Goal: Task Accomplishment & Management: Manage account settings

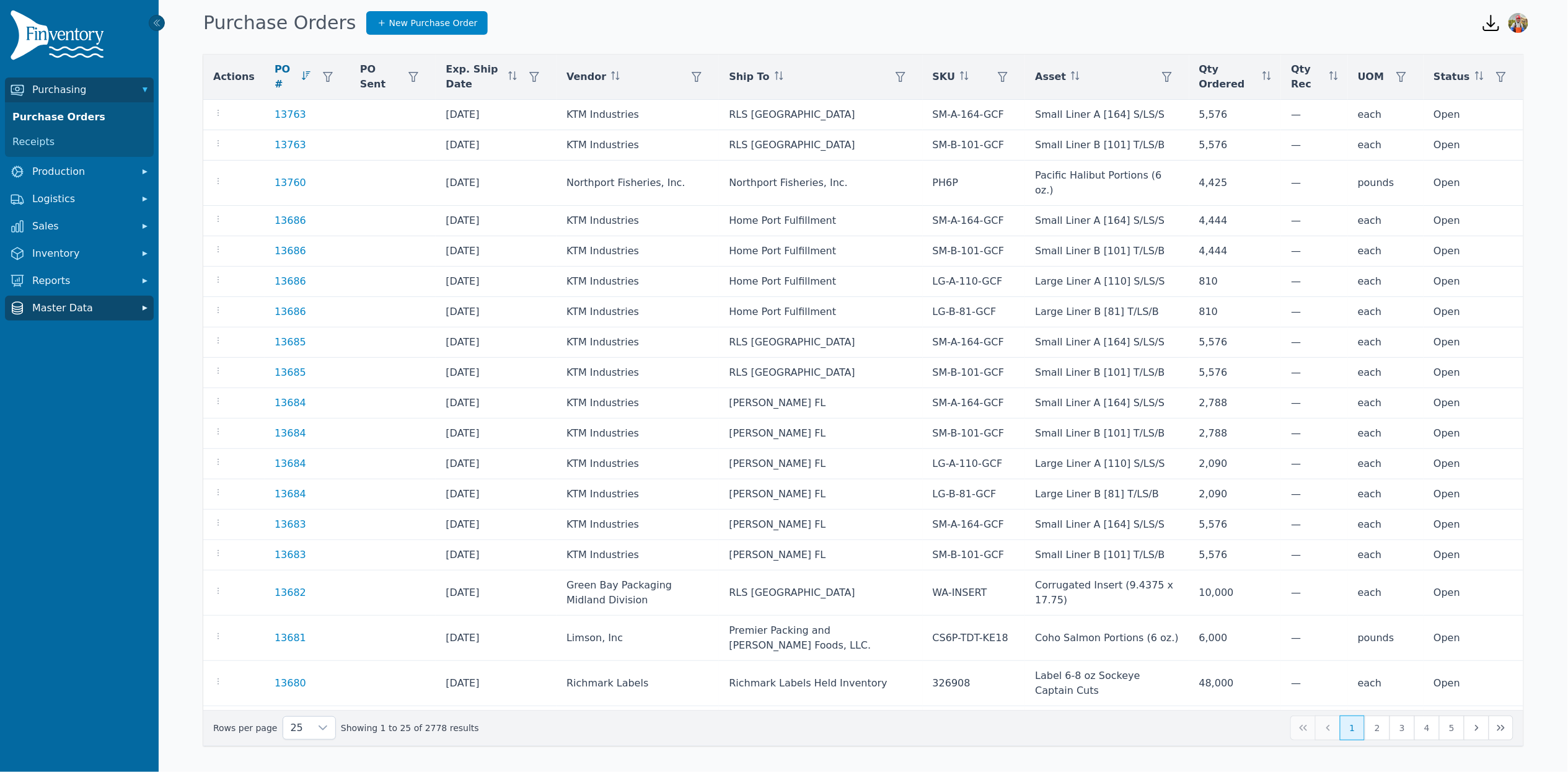
click at [93, 312] on span "Master Data" at bounding box center [81, 308] width 99 height 15
click at [68, 327] on link "Accounts" at bounding box center [80, 335] width 144 height 25
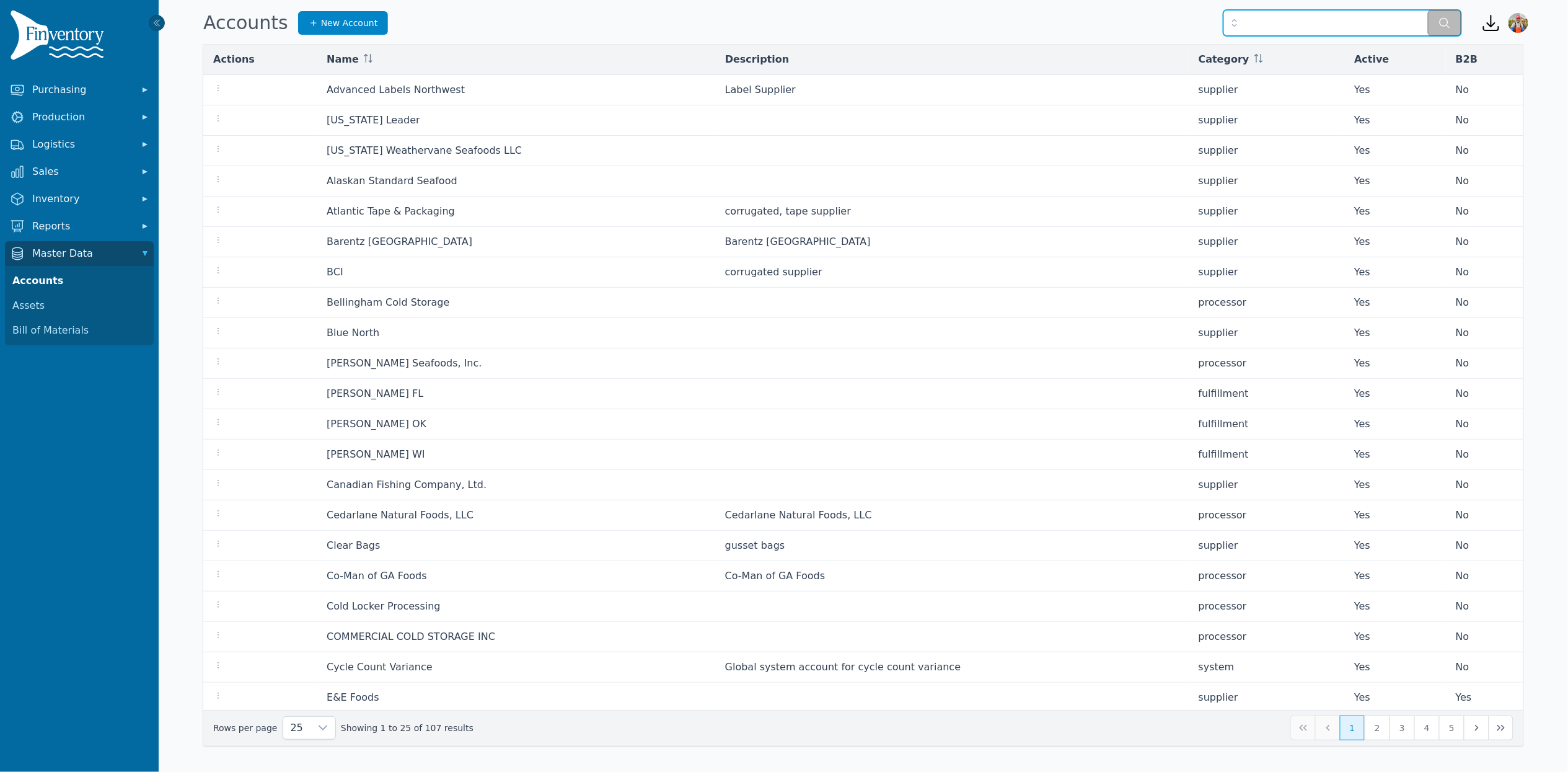
click at [1289, 26] on input "text" at bounding box center [1342, 23] width 238 height 26
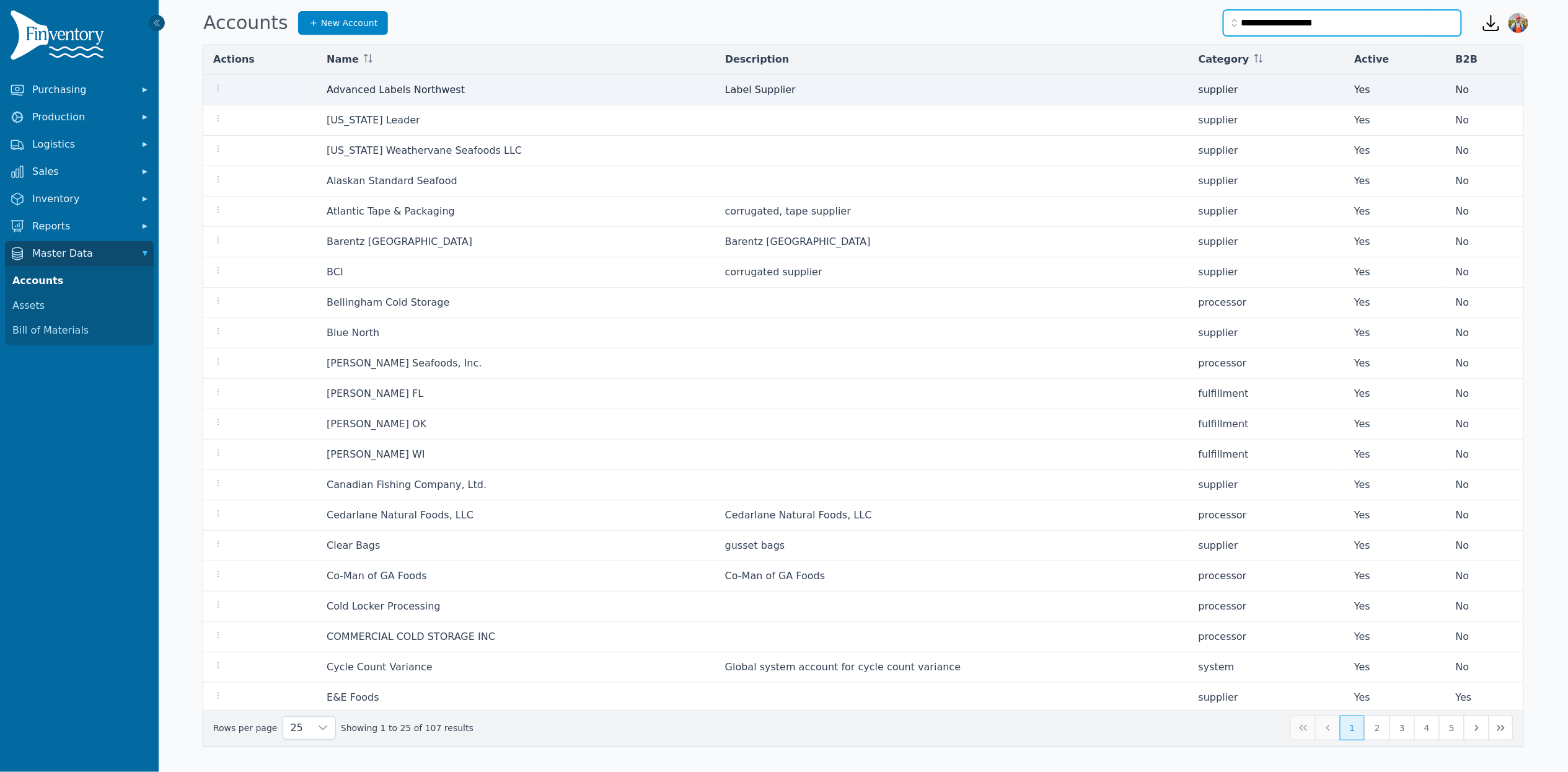
type input "**********"
click at [1428, 10] on button "submit" at bounding box center [1445, 23] width 33 height 26
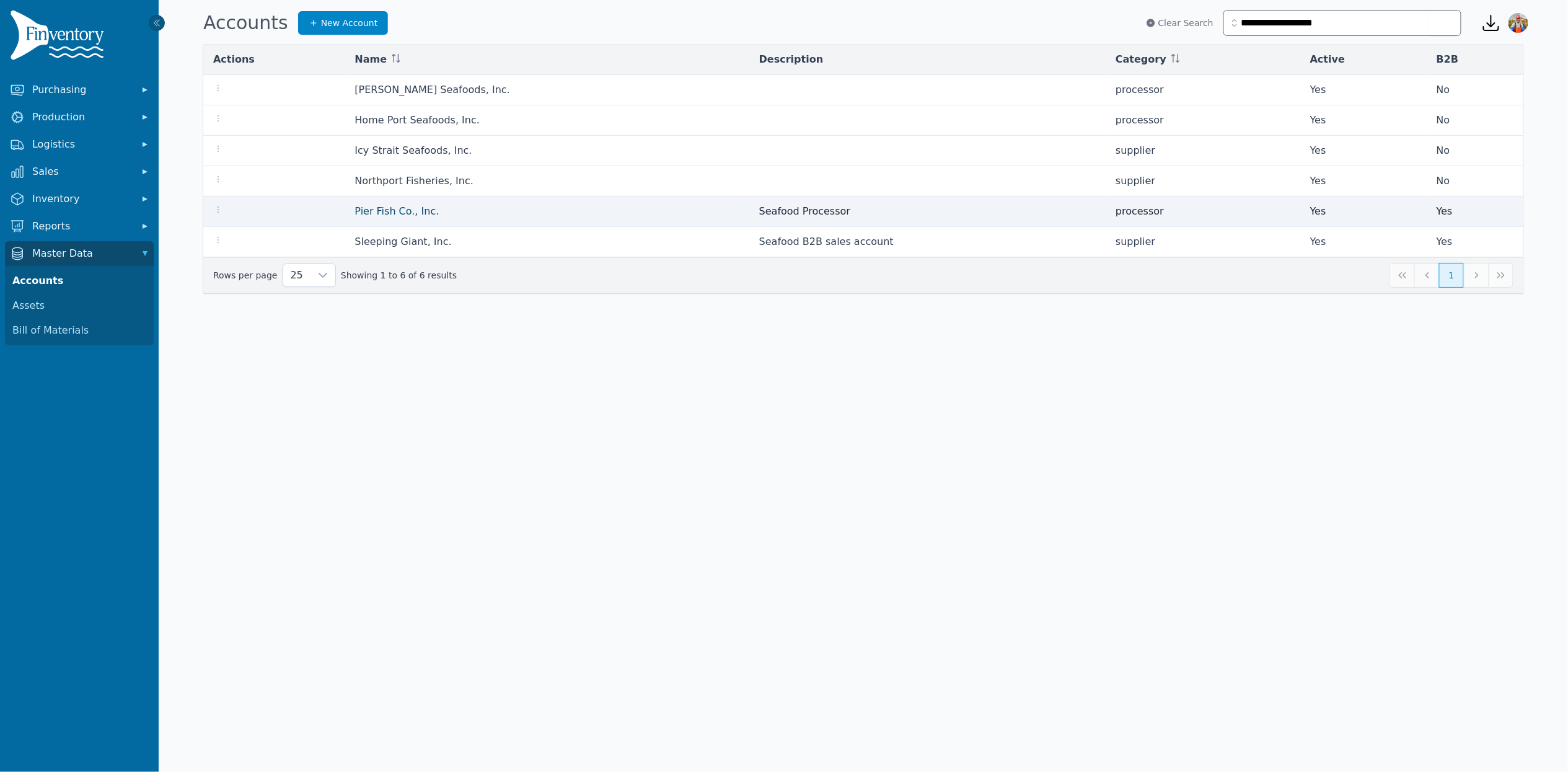
click at [429, 212] on link "Pier Fish Co., Inc." at bounding box center [396, 211] width 84 height 12
